Goal: Transaction & Acquisition: Purchase product/service

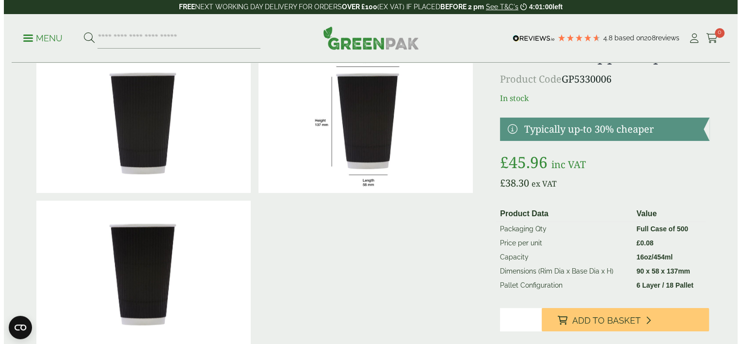
scroll to position [49, 0]
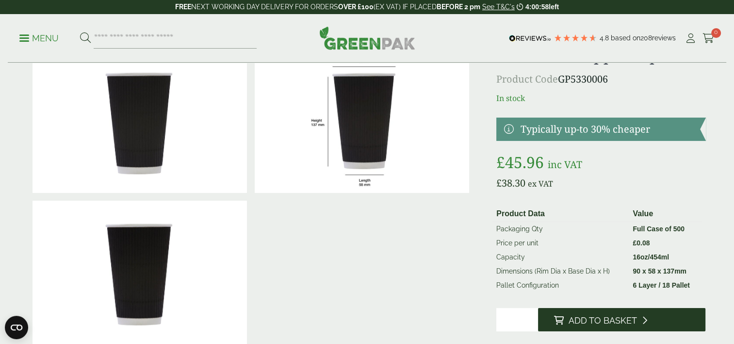
click at [614, 318] on span "Add to Basket" at bounding box center [602, 320] width 68 height 11
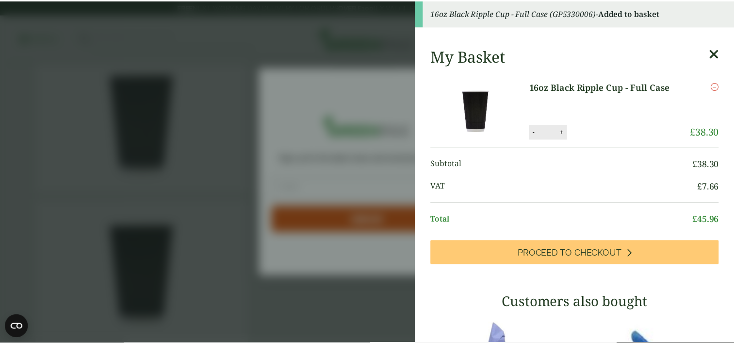
scroll to position [0, 0]
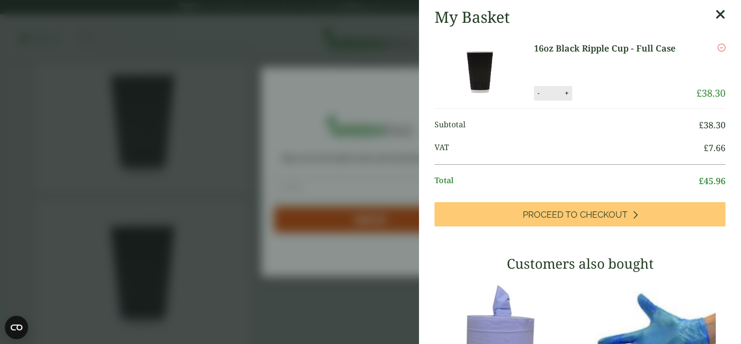
click at [716, 14] on icon at bounding box center [721, 15] width 10 height 14
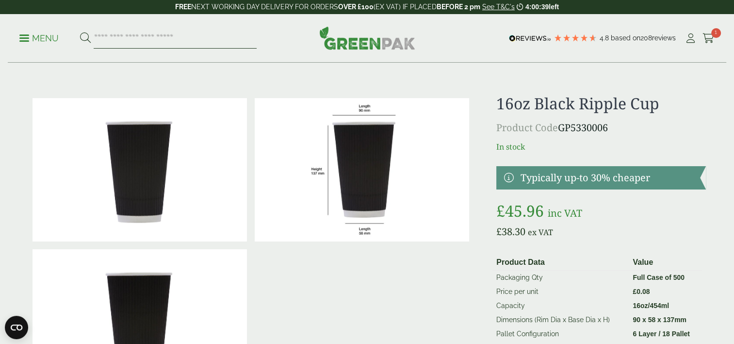
click at [157, 36] on input "search" at bounding box center [175, 38] width 163 height 20
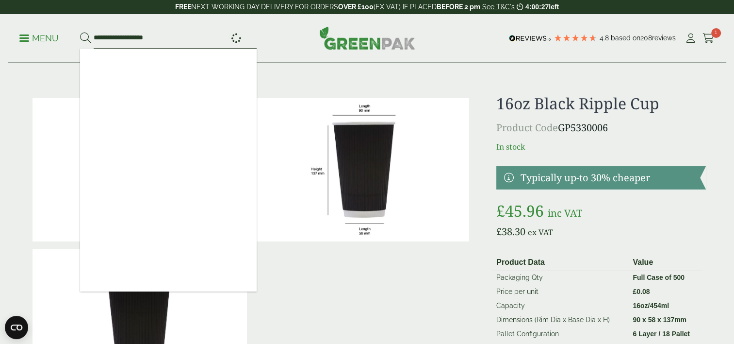
type input "**********"
click at [80, 32] on button at bounding box center [85, 38] width 11 height 13
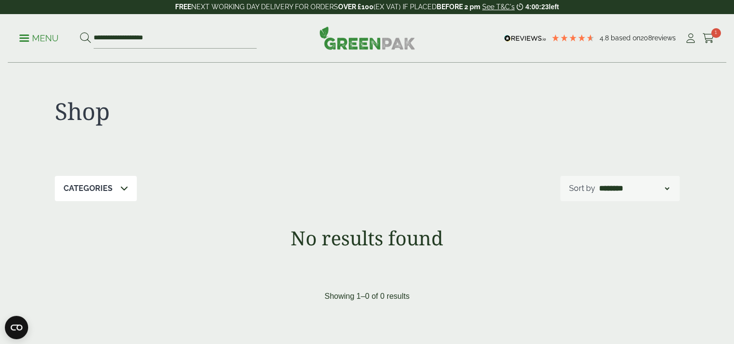
click at [27, 38] on span at bounding box center [24, 37] width 10 height 1
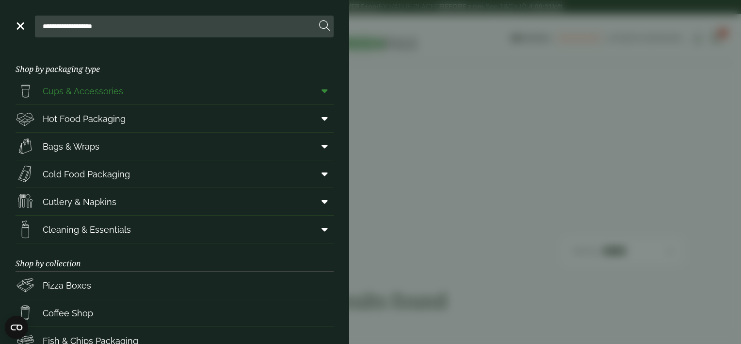
click at [124, 91] on link "Cups & Accessories" at bounding box center [175, 90] width 318 height 27
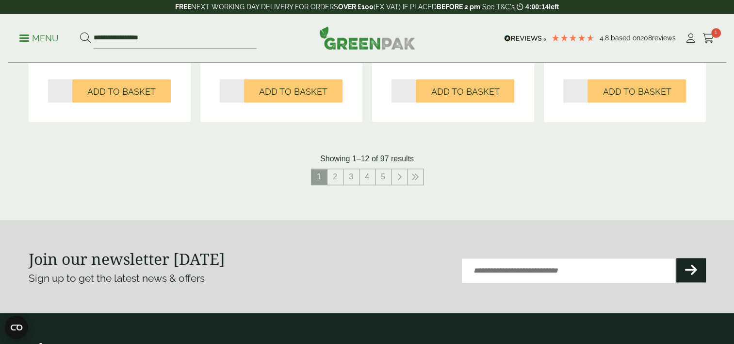
scroll to position [1068, 0]
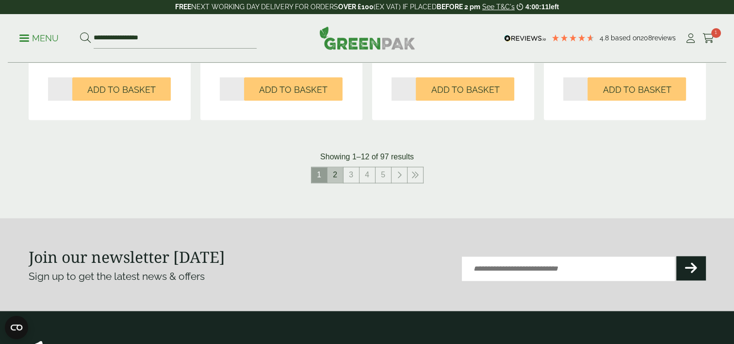
click at [336, 173] on link "2" at bounding box center [336, 175] width 16 height 16
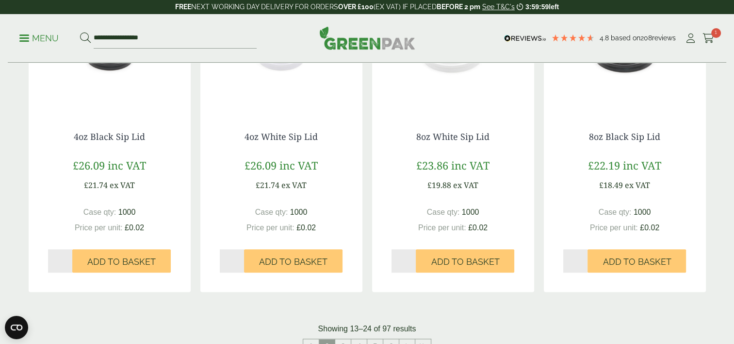
scroll to position [1019, 0]
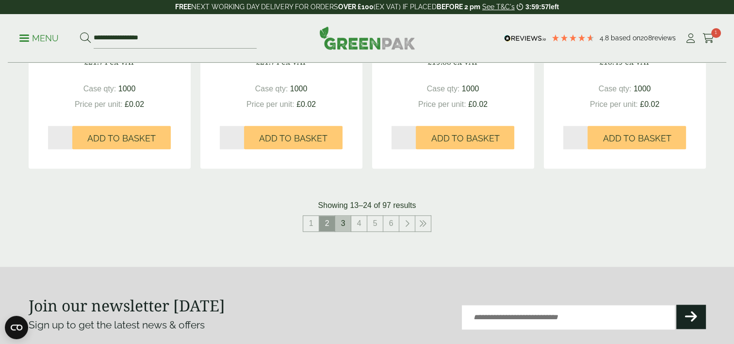
click at [342, 224] on link "3" at bounding box center [343, 223] width 16 height 16
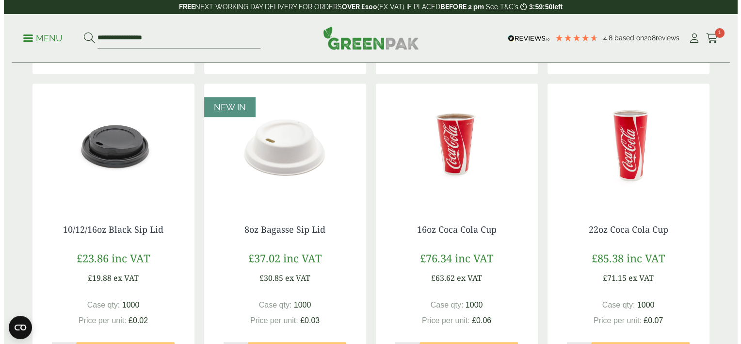
scroll to position [534, 0]
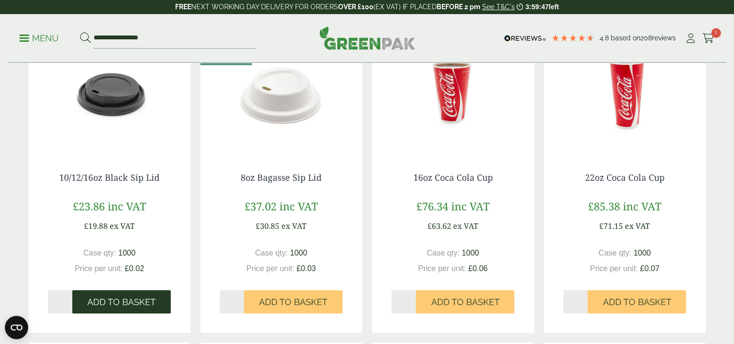
click at [115, 305] on span "Add to Basket" at bounding box center [121, 301] width 68 height 11
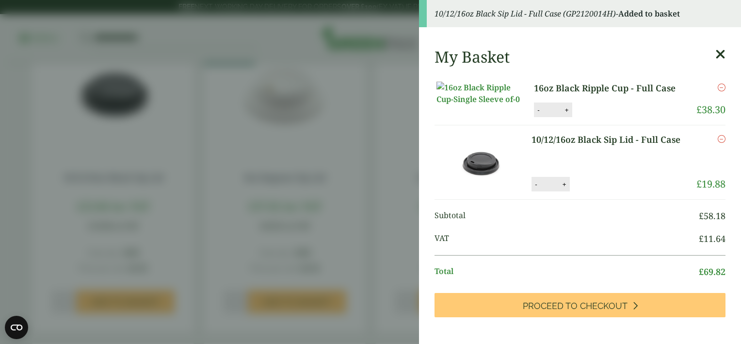
drag, startPoint x: 599, startPoint y: 97, endPoint x: 595, endPoint y: 61, distance: 36.2
click at [595, 61] on div "My Basket" at bounding box center [580, 57] width 291 height 18
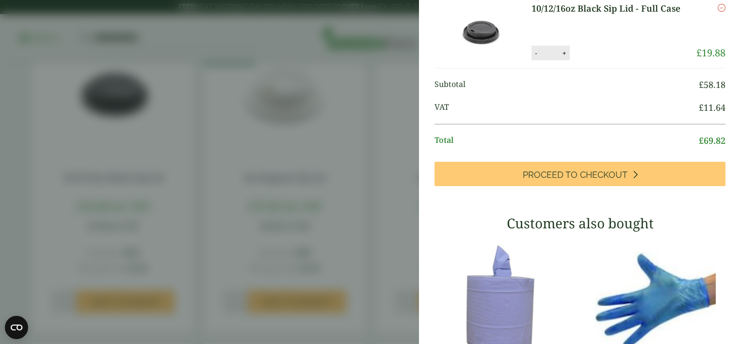
scroll to position [97, 0]
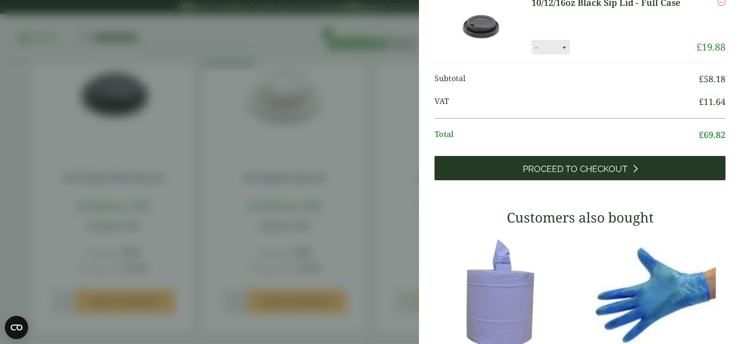
click at [580, 174] on span "Proceed to Checkout" at bounding box center [575, 169] width 105 height 11
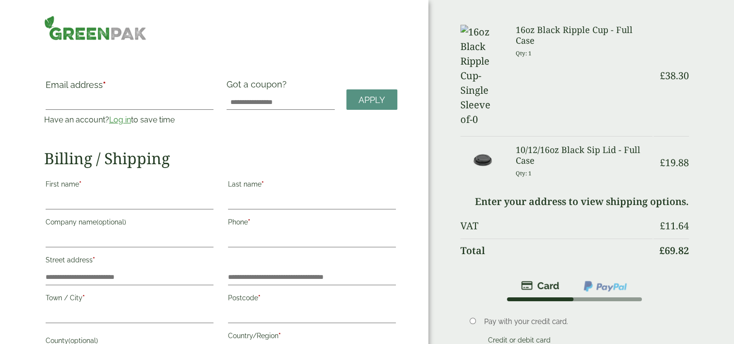
click at [119, 118] on link "Log in" at bounding box center [120, 119] width 22 height 9
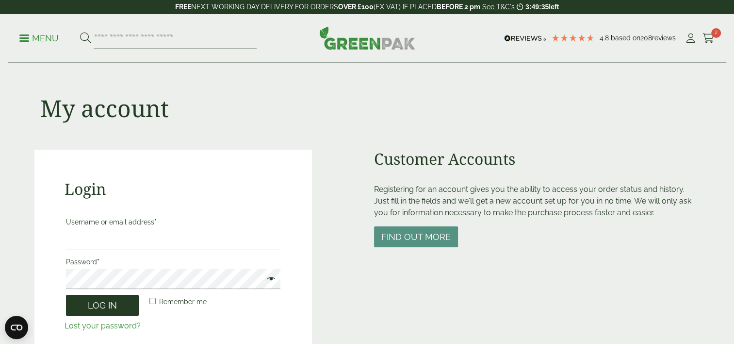
type input "**********"
click at [101, 302] on button "Log in" at bounding box center [102, 305] width 73 height 21
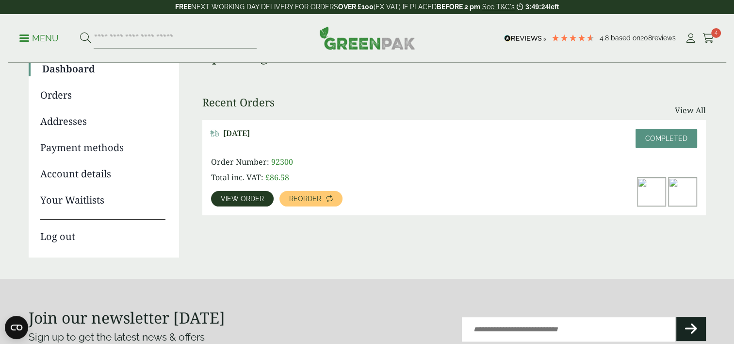
scroll to position [97, 0]
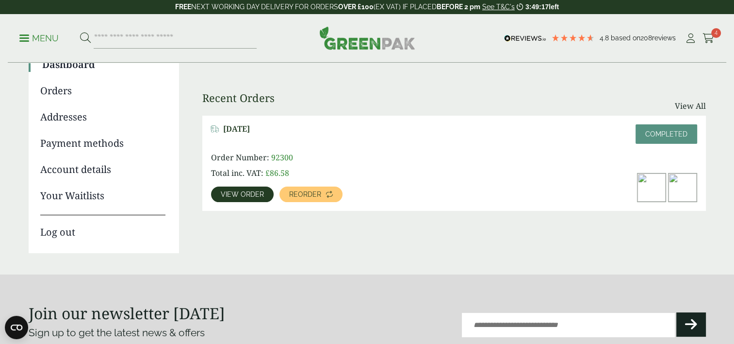
click at [235, 194] on span "View order" at bounding box center [242, 194] width 43 height 7
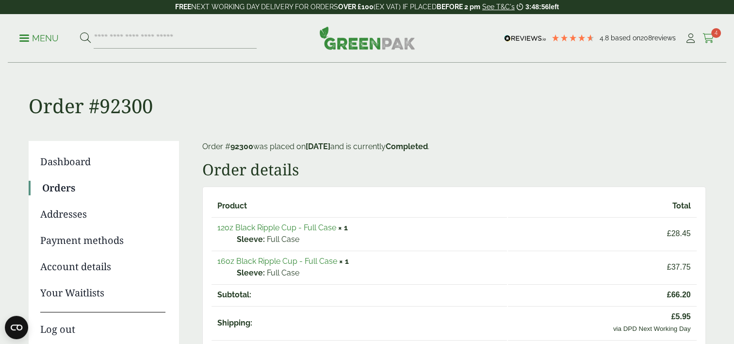
click at [713, 31] on span "4" at bounding box center [716, 33] width 10 height 10
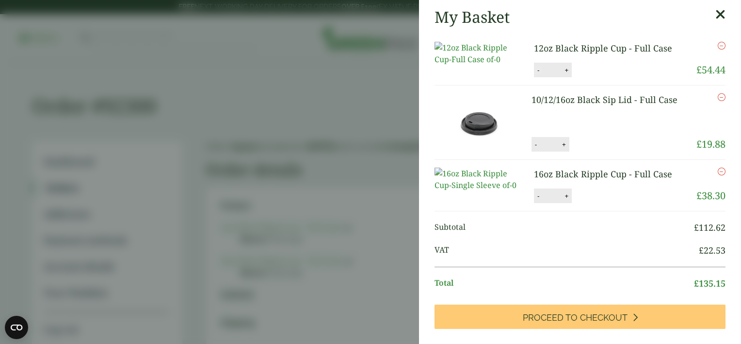
click at [535, 74] on button "-" at bounding box center [539, 70] width 8 height 8
type input "*"
click at [600, 78] on button "Update" at bounding box center [598, 70] width 49 height 15
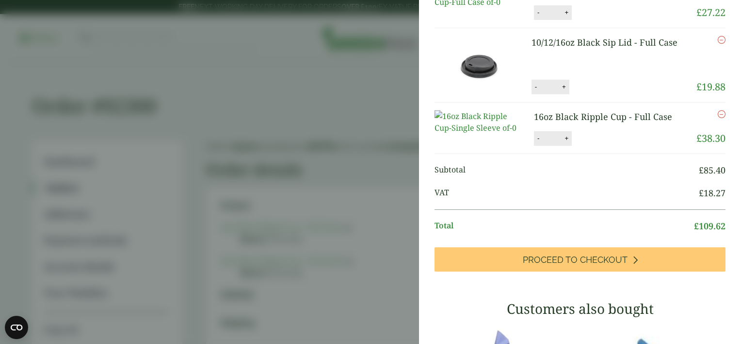
scroll to position [57, 0]
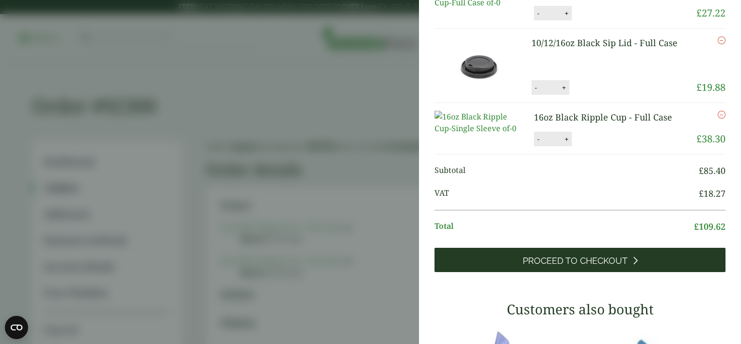
click at [577, 266] on span "Proceed to Checkout" at bounding box center [575, 260] width 105 height 11
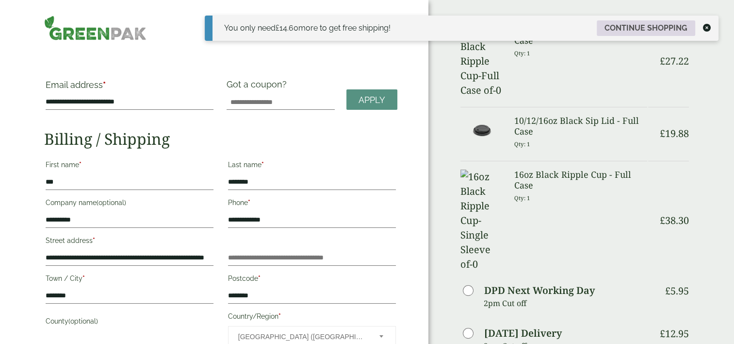
click at [659, 26] on link "Continue shopping" at bounding box center [646, 28] width 99 height 16
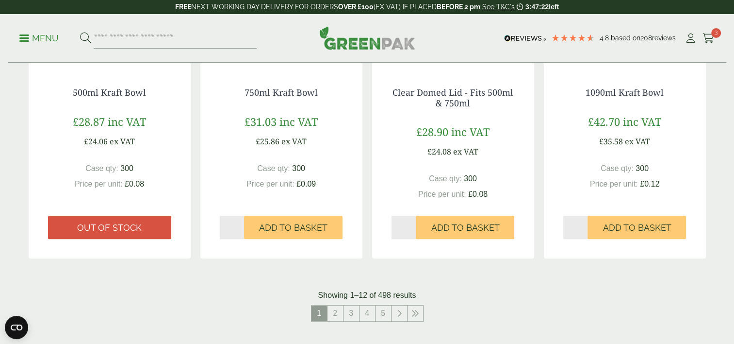
scroll to position [1019, 0]
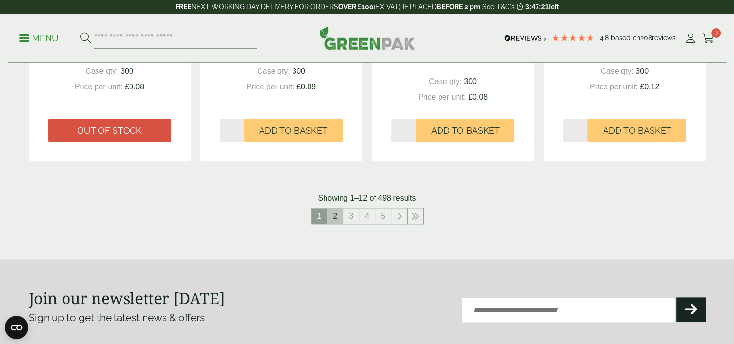
click at [337, 214] on link "2" at bounding box center [336, 216] width 16 height 16
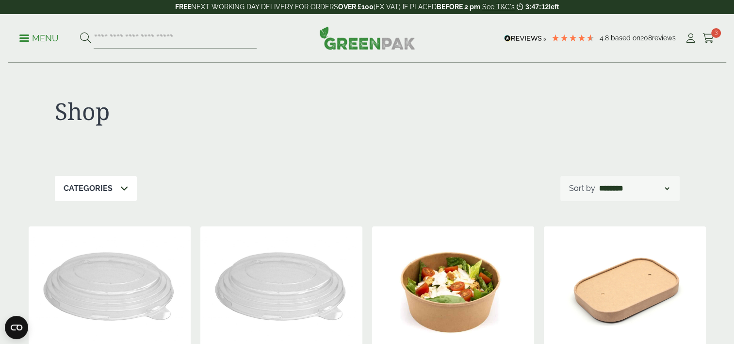
click at [666, 189] on select "**********" at bounding box center [634, 188] width 74 height 12
select select "*********"
click at [597, 182] on select "**********" at bounding box center [634, 188] width 74 height 12
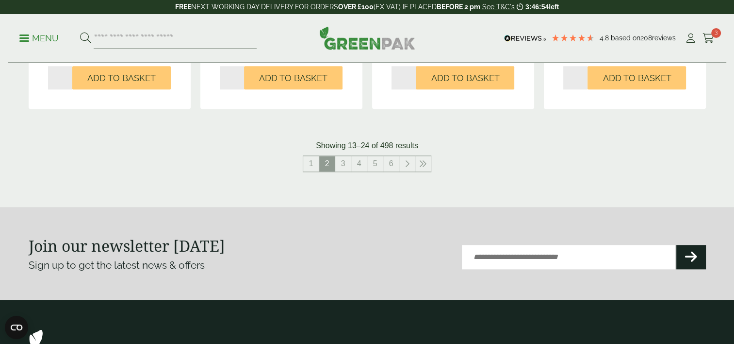
scroll to position [1068, 0]
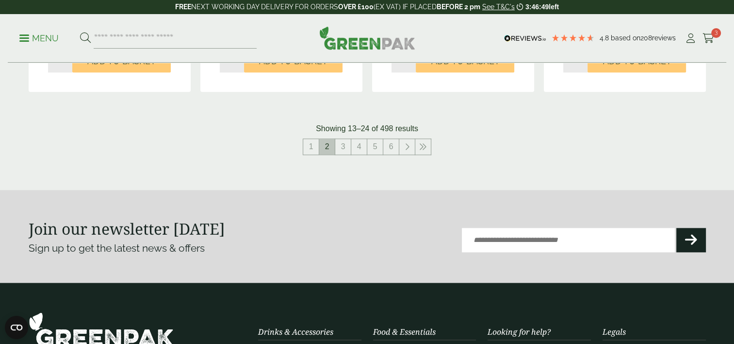
click at [331, 146] on span "2" at bounding box center [327, 147] width 16 height 16
click at [311, 146] on link "1" at bounding box center [311, 147] width 16 height 16
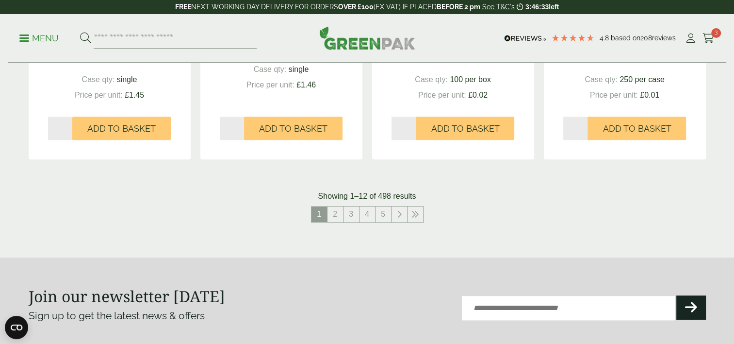
scroll to position [1019, 0]
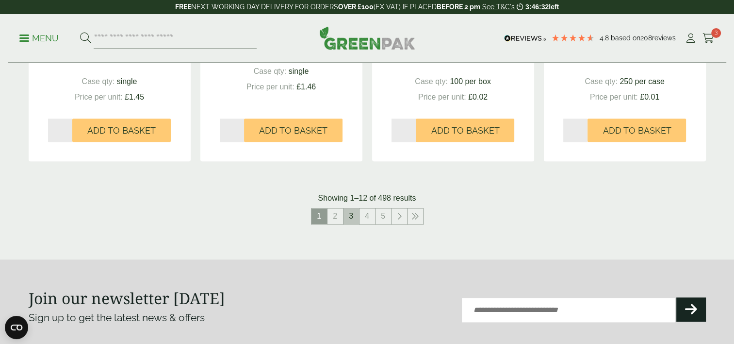
click at [351, 214] on link "3" at bounding box center [352, 216] width 16 height 16
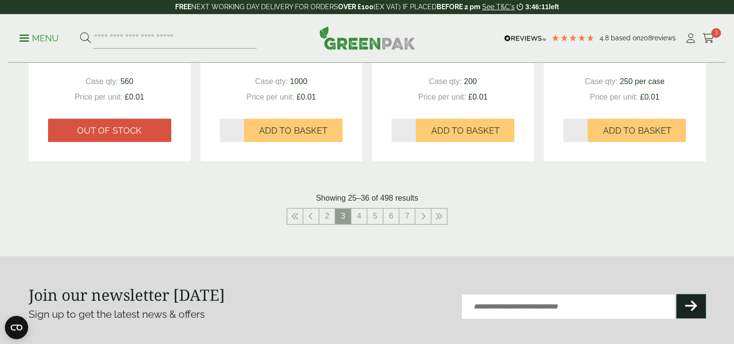
scroll to position [1068, 0]
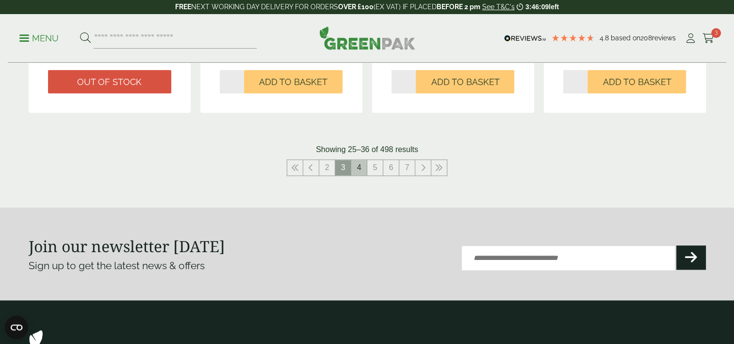
click at [359, 167] on link "4" at bounding box center [359, 168] width 16 height 16
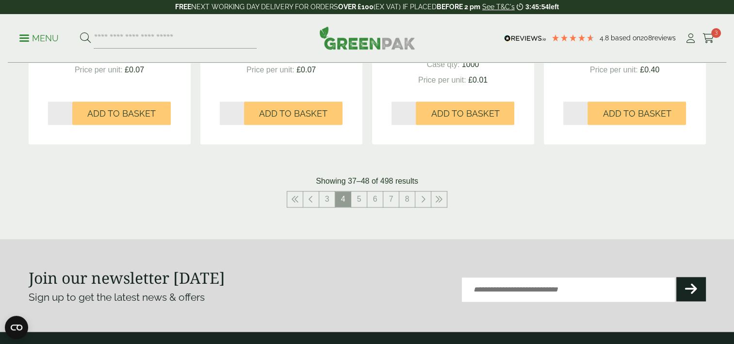
scroll to position [1116, 0]
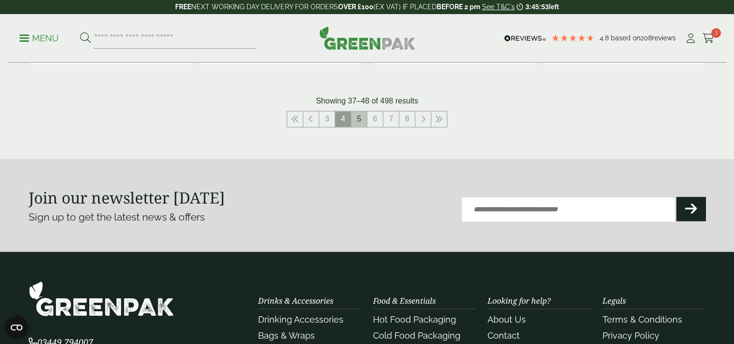
click at [362, 120] on link "5" at bounding box center [359, 119] width 16 height 16
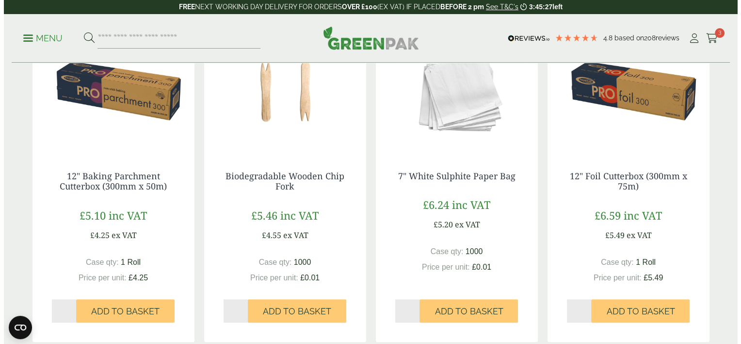
scroll to position [582, 0]
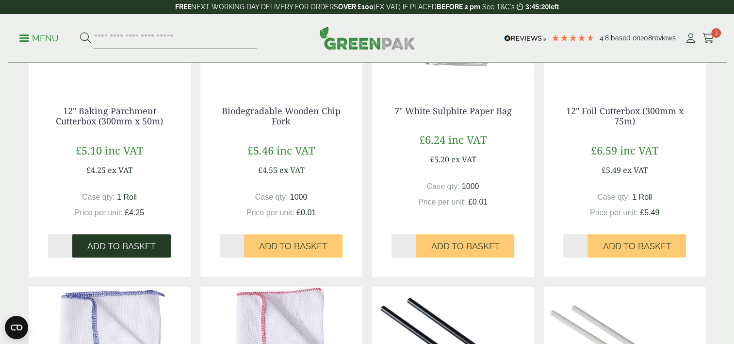
click at [119, 243] on span "Add to Basket" at bounding box center [121, 246] width 68 height 11
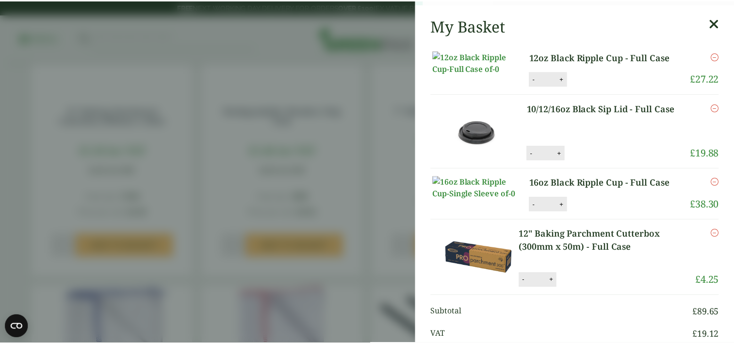
scroll to position [0, 0]
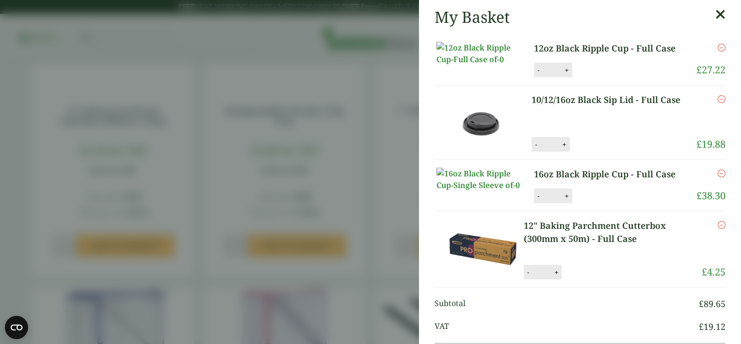
click at [716, 15] on icon at bounding box center [721, 15] width 10 height 14
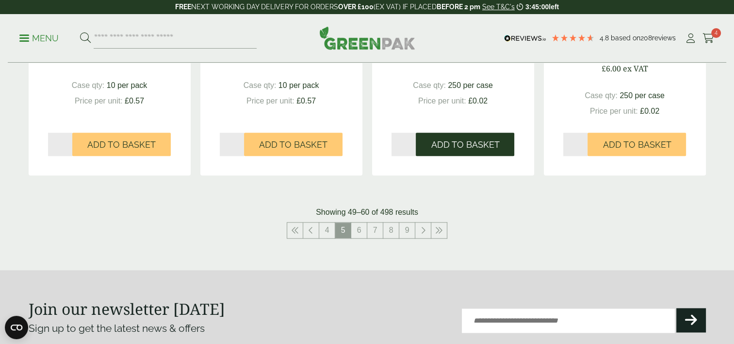
scroll to position [1068, 0]
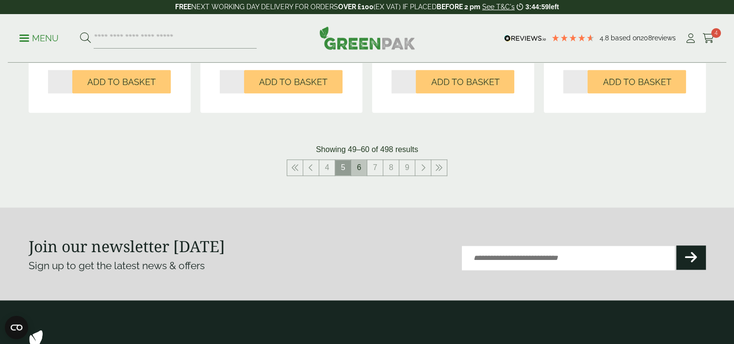
click at [357, 166] on link "6" at bounding box center [359, 168] width 16 height 16
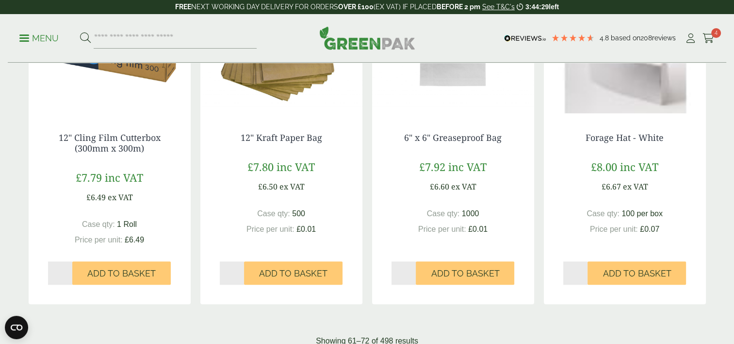
scroll to position [922, 0]
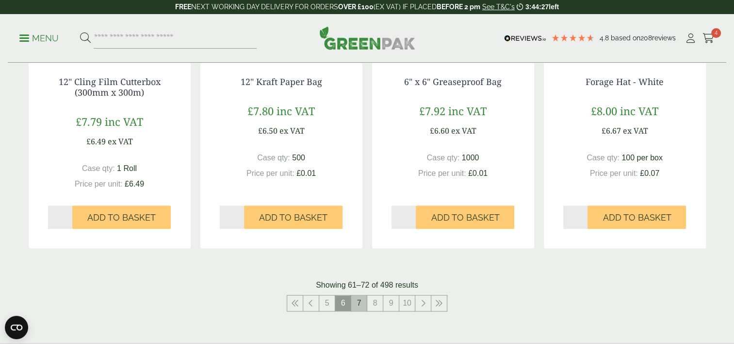
click at [356, 301] on link "7" at bounding box center [359, 303] width 16 height 16
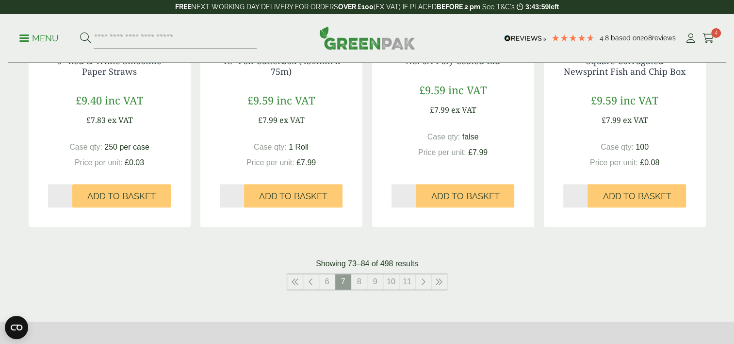
scroll to position [971, 0]
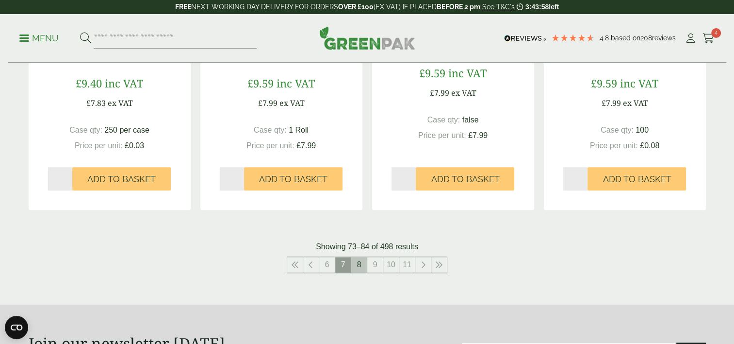
click at [360, 264] on link "8" at bounding box center [359, 265] width 16 height 16
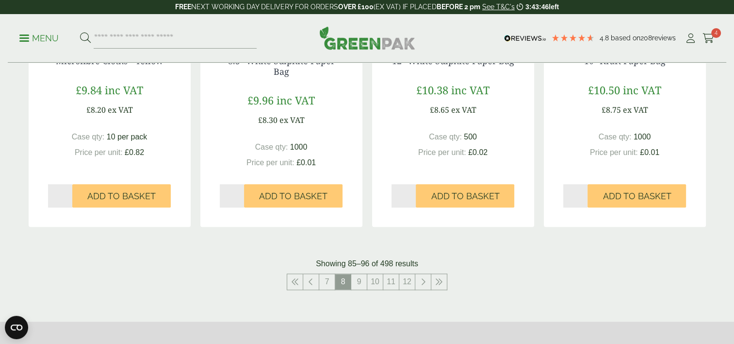
scroll to position [971, 0]
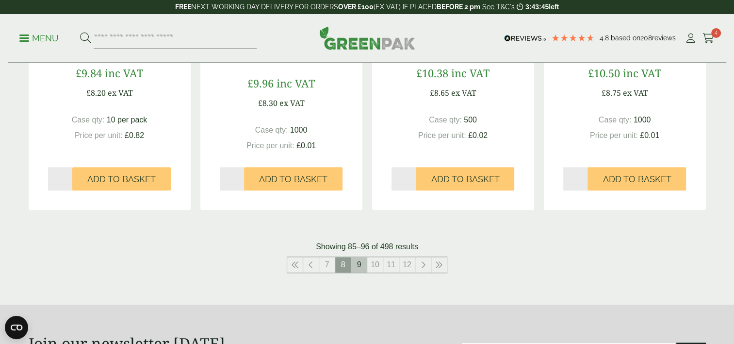
click at [358, 264] on link "9" at bounding box center [359, 265] width 16 height 16
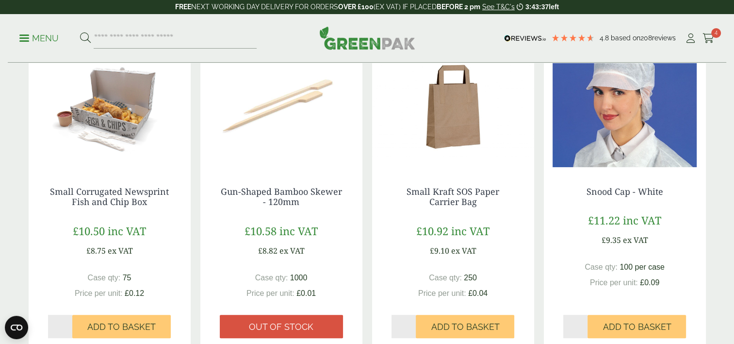
scroll to position [194, 0]
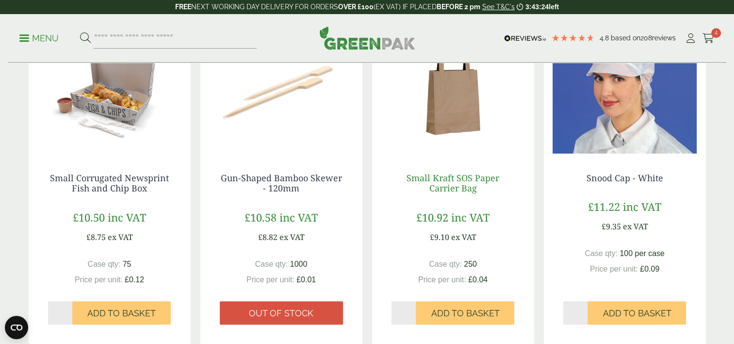
click at [450, 179] on link "Small Kraft SOS Paper Carrier Bag" at bounding box center [453, 183] width 93 height 22
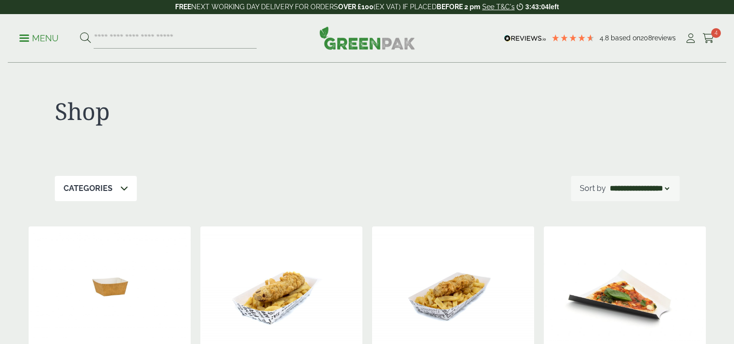
select select "*********"
click at [658, 188] on select "**********" at bounding box center [634, 188] width 74 height 12
click at [597, 182] on select "**********" at bounding box center [634, 188] width 74 height 12
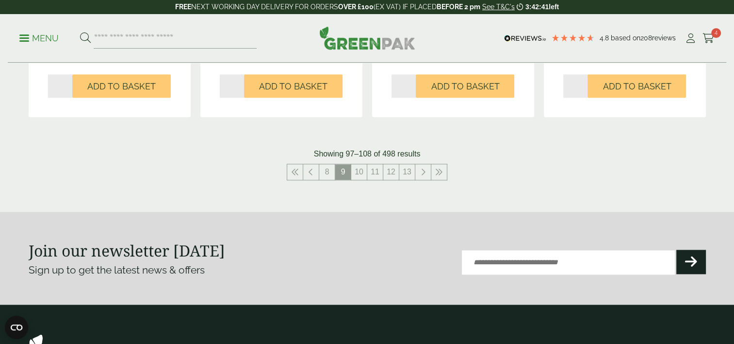
scroll to position [1068, 0]
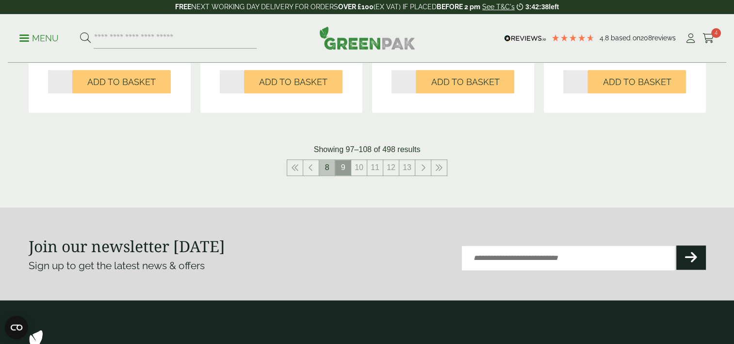
click at [329, 167] on link "8" at bounding box center [327, 168] width 16 height 16
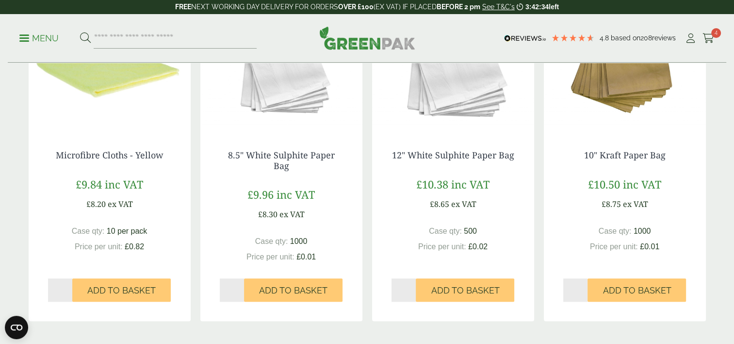
scroll to position [1019, 0]
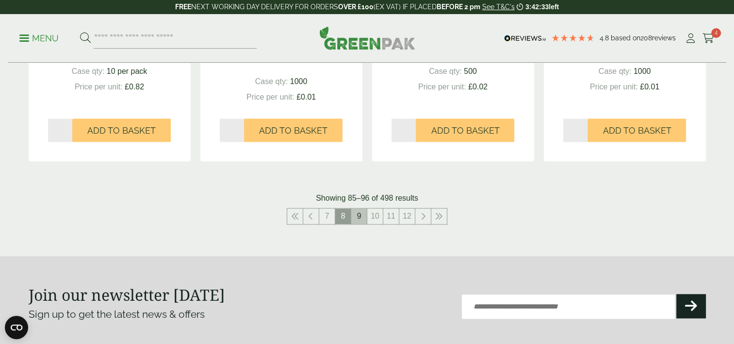
click at [356, 216] on link "9" at bounding box center [359, 216] width 16 height 16
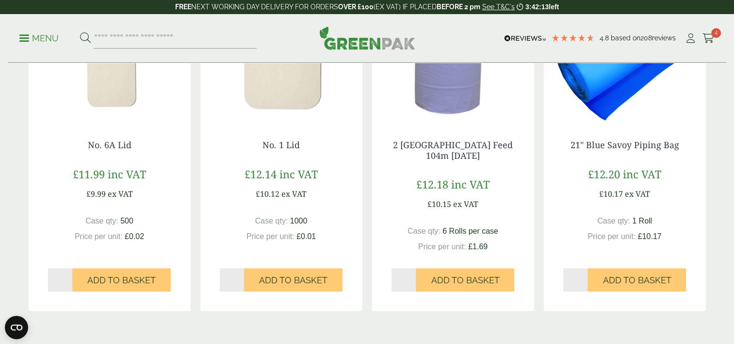
scroll to position [873, 0]
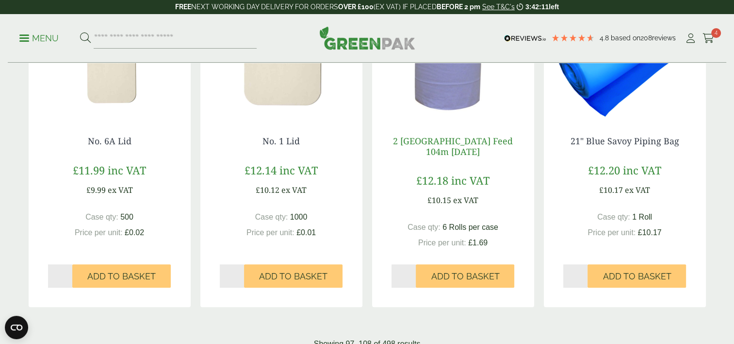
click at [446, 144] on link "2 [GEOGRAPHIC_DATA] Feed 104m [DATE]" at bounding box center [453, 146] width 120 height 22
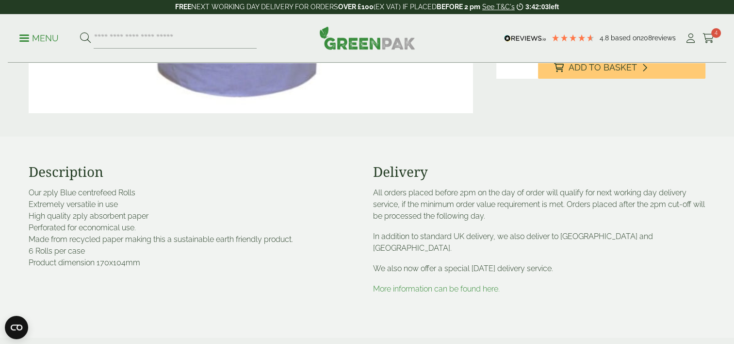
scroll to position [291, 0]
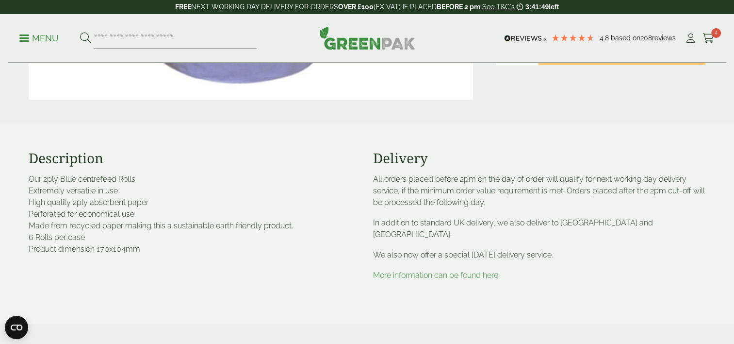
click at [429, 270] on link "More information can be found here." at bounding box center [436, 274] width 127 height 9
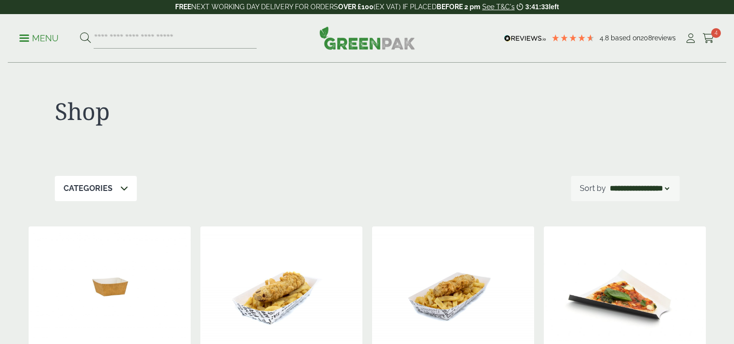
select select "*********"
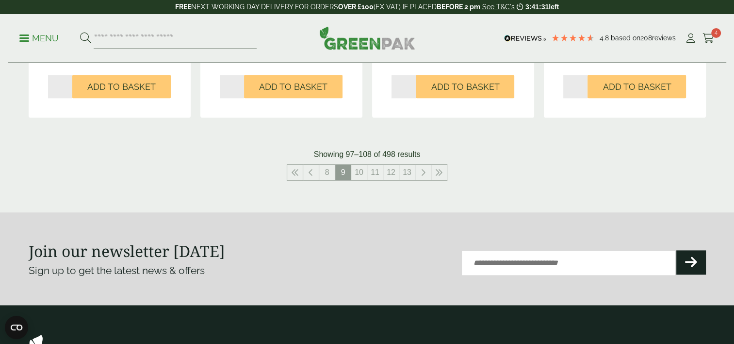
scroll to position [1068, 0]
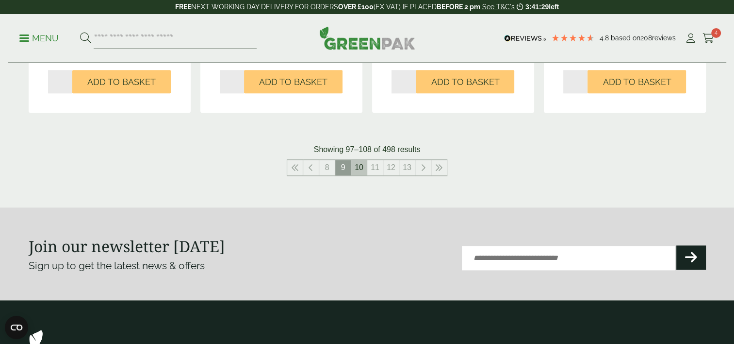
click at [357, 166] on link "10" at bounding box center [359, 168] width 16 height 16
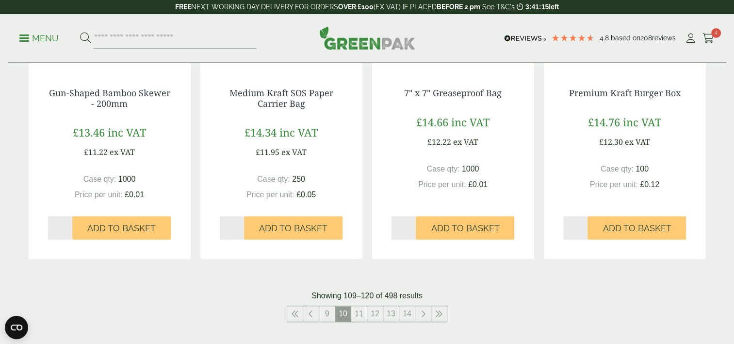
scroll to position [922, 0]
click at [278, 96] on link "Medium Kraft SOS Paper Carrier Bag" at bounding box center [282, 97] width 104 height 22
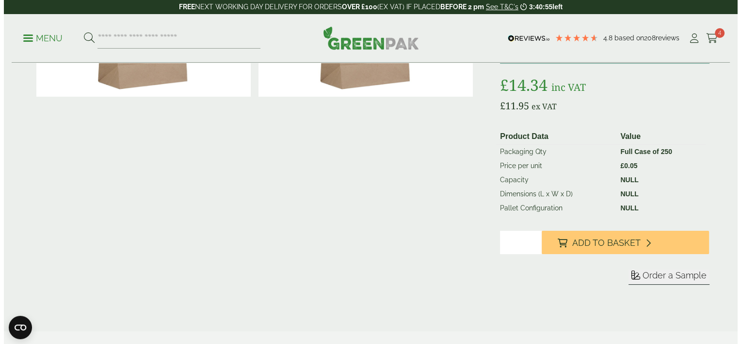
scroll to position [146, 0]
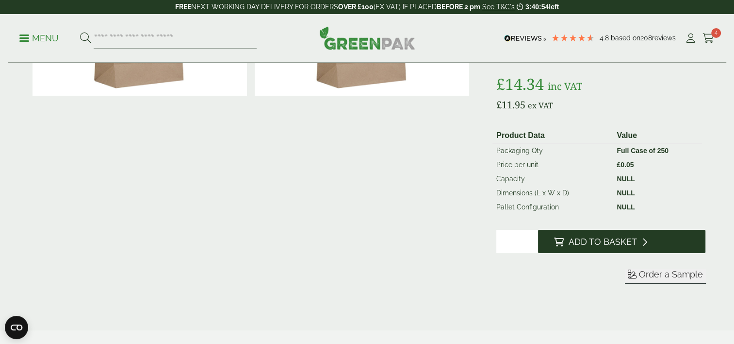
click at [615, 238] on span "Add to Basket" at bounding box center [602, 241] width 68 height 11
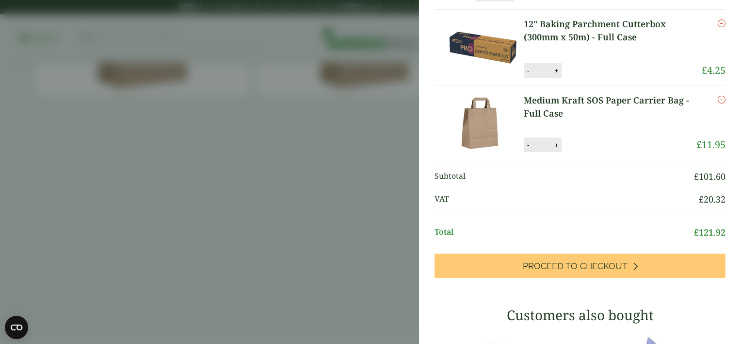
scroll to position [142, 0]
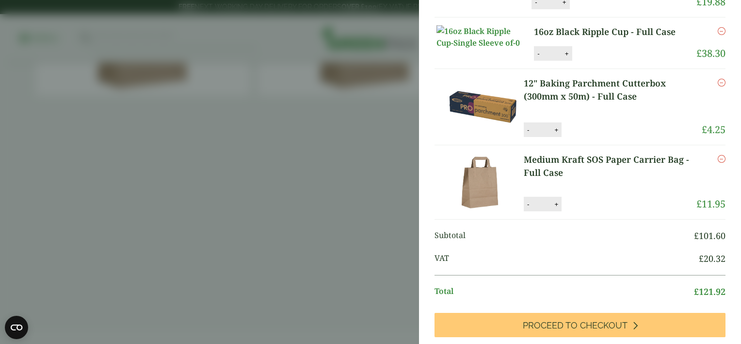
click at [718, 86] on icon "Remove this item" at bounding box center [722, 83] width 8 height 8
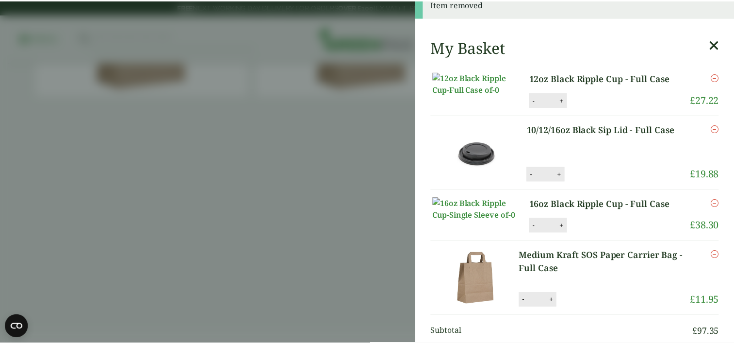
scroll to position [0, 0]
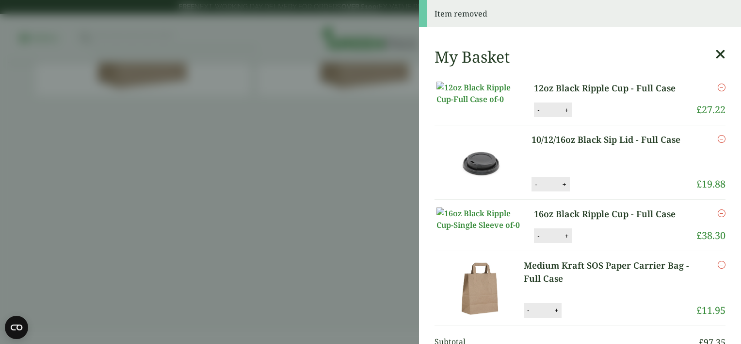
click at [716, 53] on icon at bounding box center [721, 55] width 10 height 14
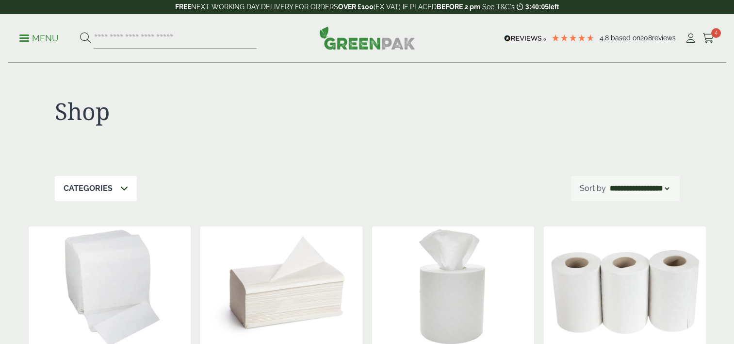
select select "*********"
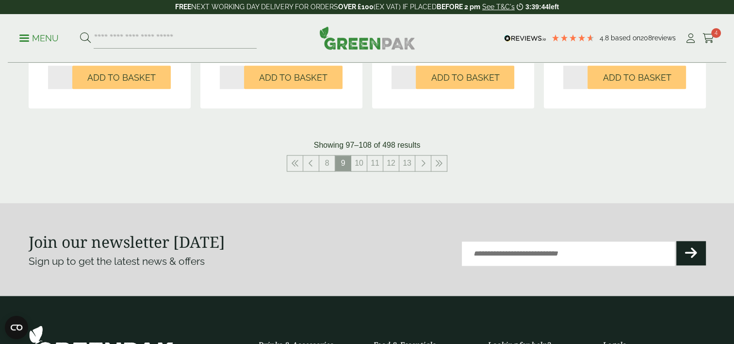
scroll to position [1076, 0]
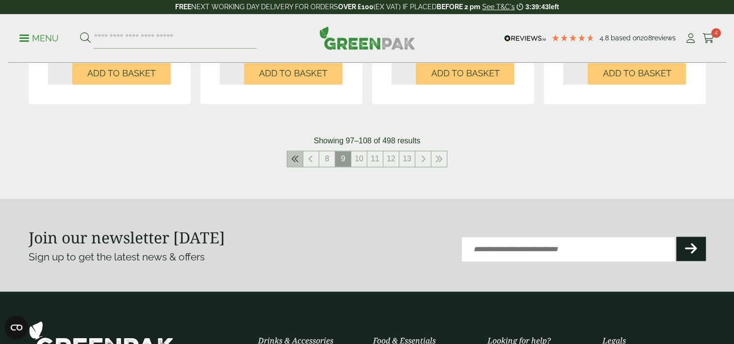
click at [296, 159] on icon at bounding box center [295, 159] width 8 height 8
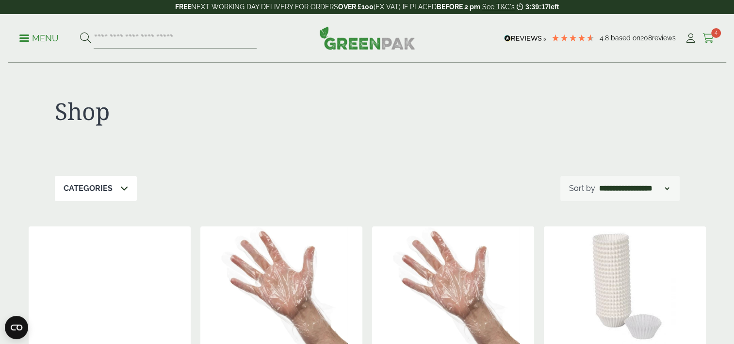
click at [713, 33] on span "4" at bounding box center [716, 33] width 10 height 10
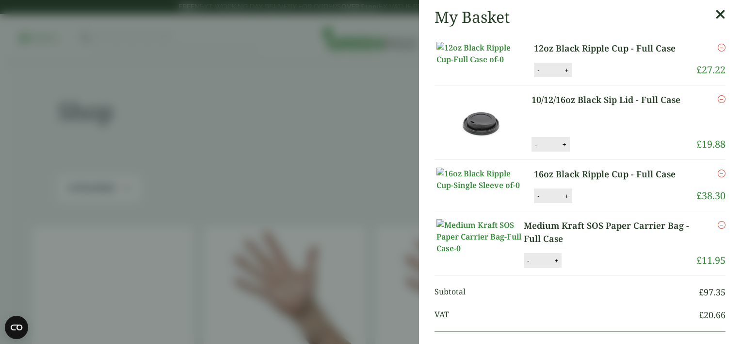
click at [718, 229] on icon "Remove this item" at bounding box center [722, 225] width 8 height 8
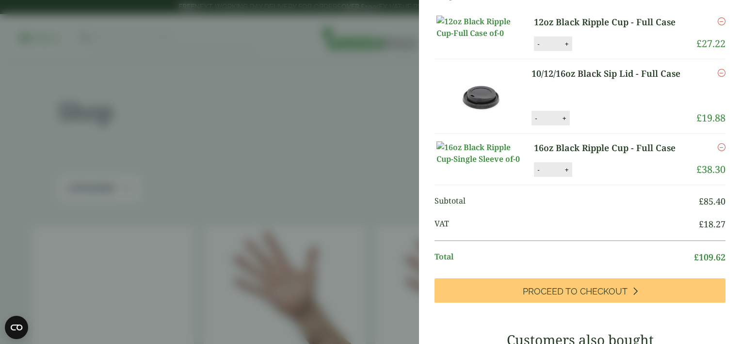
scroll to position [49, 0]
